Goal: Information Seeking & Learning: Learn about a topic

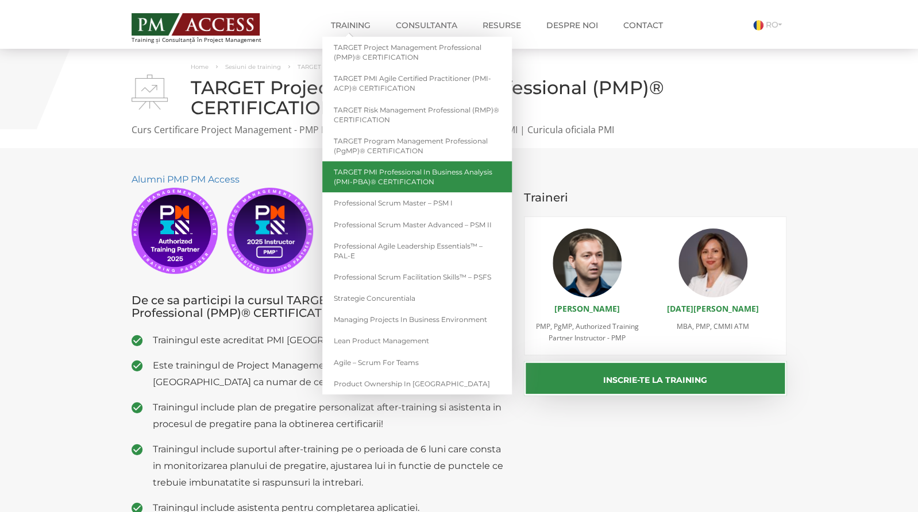
click at [382, 181] on link "TARGET PMI Professional in Business Analysis (PMI-PBA)® CERTIFICATION" at bounding box center [416, 176] width 189 height 31
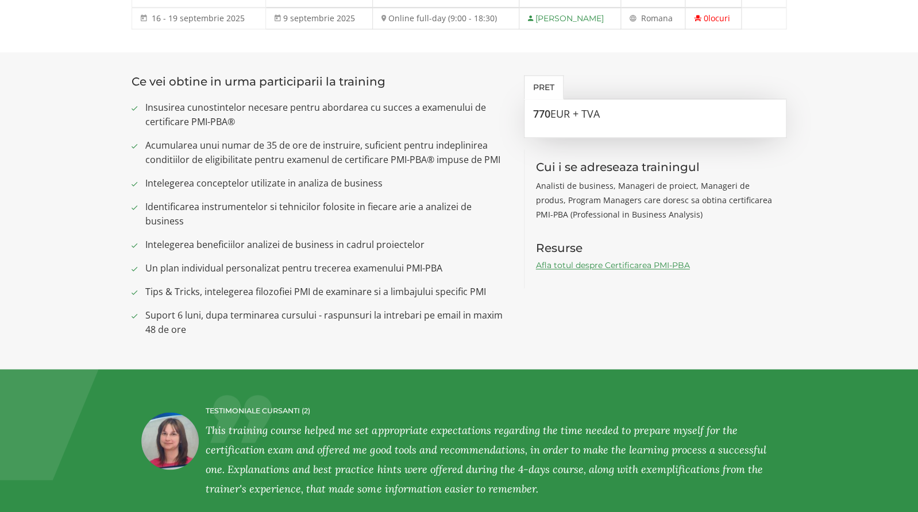
scroll to position [553, 0]
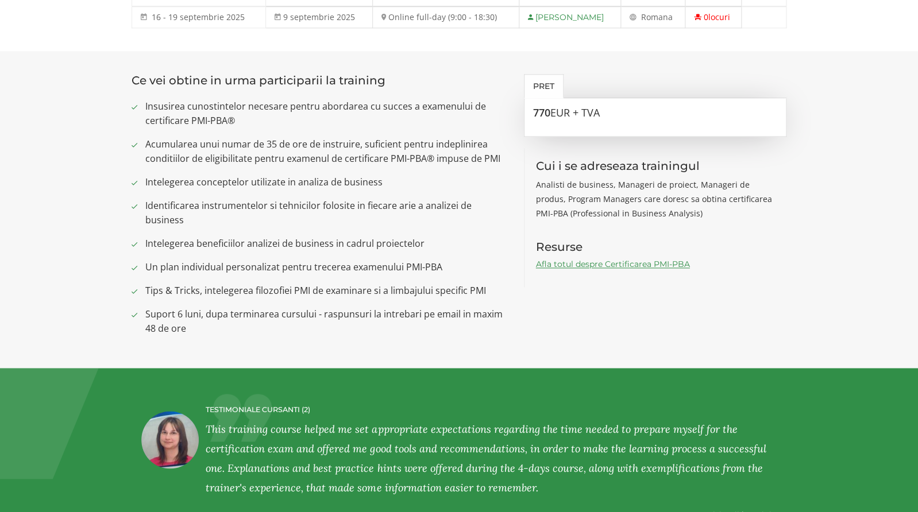
click at [598, 266] on link "Afla totul despre Certificarea PMI-PBA" at bounding box center [613, 264] width 154 height 10
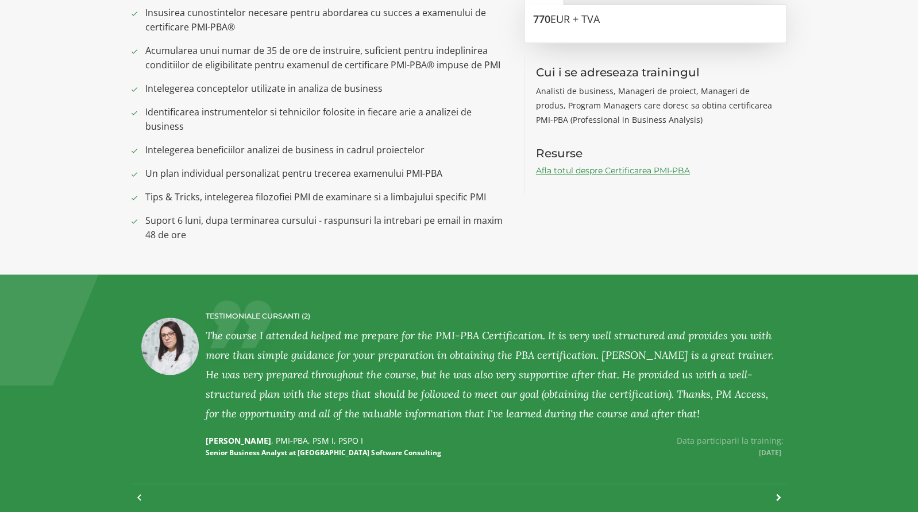
scroll to position [656, 0]
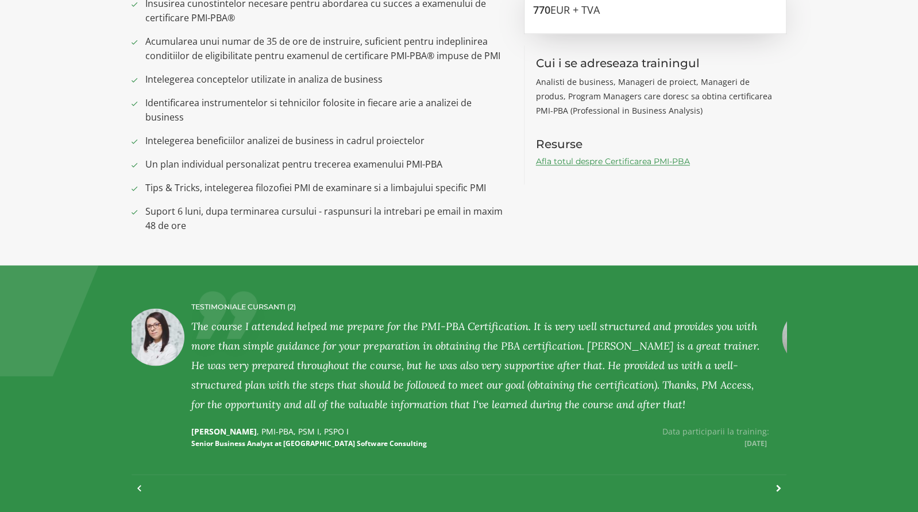
drag, startPoint x: 266, startPoint y: 432, endPoint x: 251, endPoint y: 432, distance: 14.4
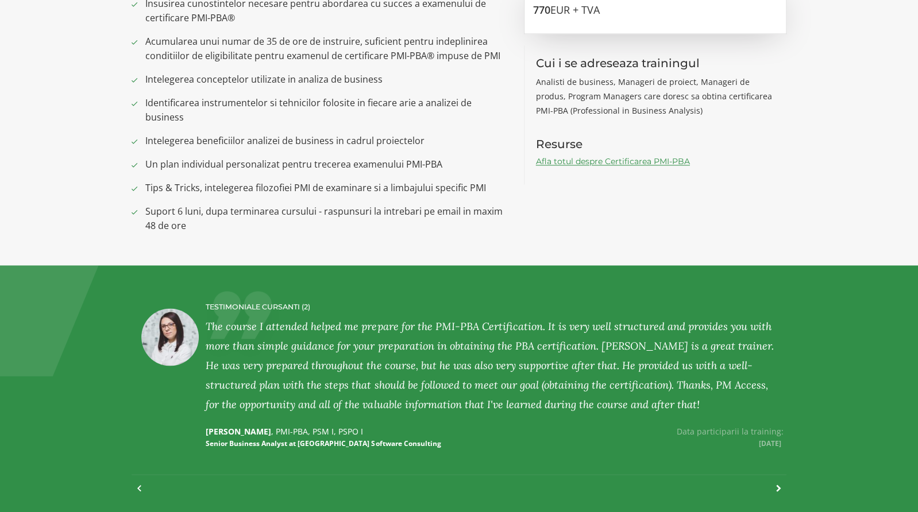
click at [231, 432] on p "[PERSON_NAME] , PMI-PBA, PSM I, PSPO I Senior Business Analyst at [GEOGRAPHIC_D…" at bounding box center [350, 436] width 289 height 23
click at [221, 432] on p "[PERSON_NAME] , PMI-PBA, PSM I, PSPO I Senior Business Analyst at [GEOGRAPHIC_D…" at bounding box center [350, 436] width 289 height 23
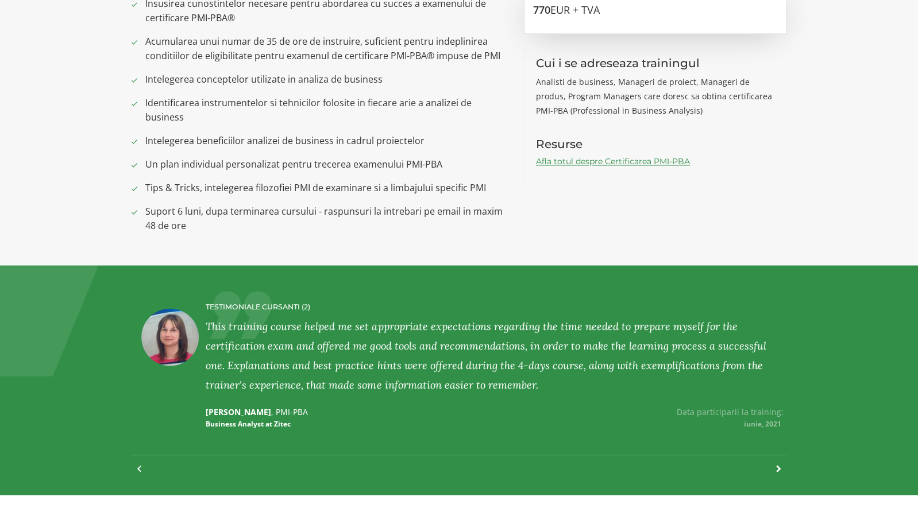
click at [138, 472] on div at bounding box center [145, 474] width 16 height 25
click at [139, 471] on div at bounding box center [145, 474] width 16 height 25
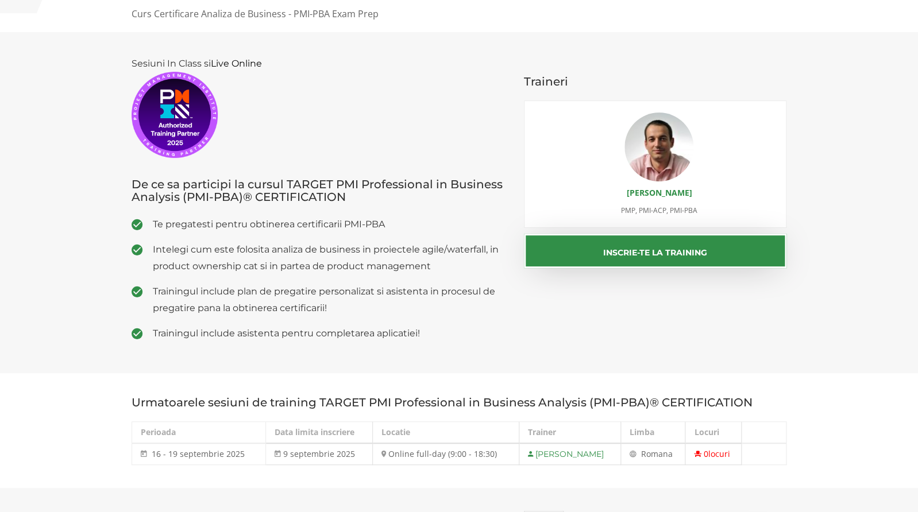
scroll to position [127, 0]
